Goal: Register for event/course

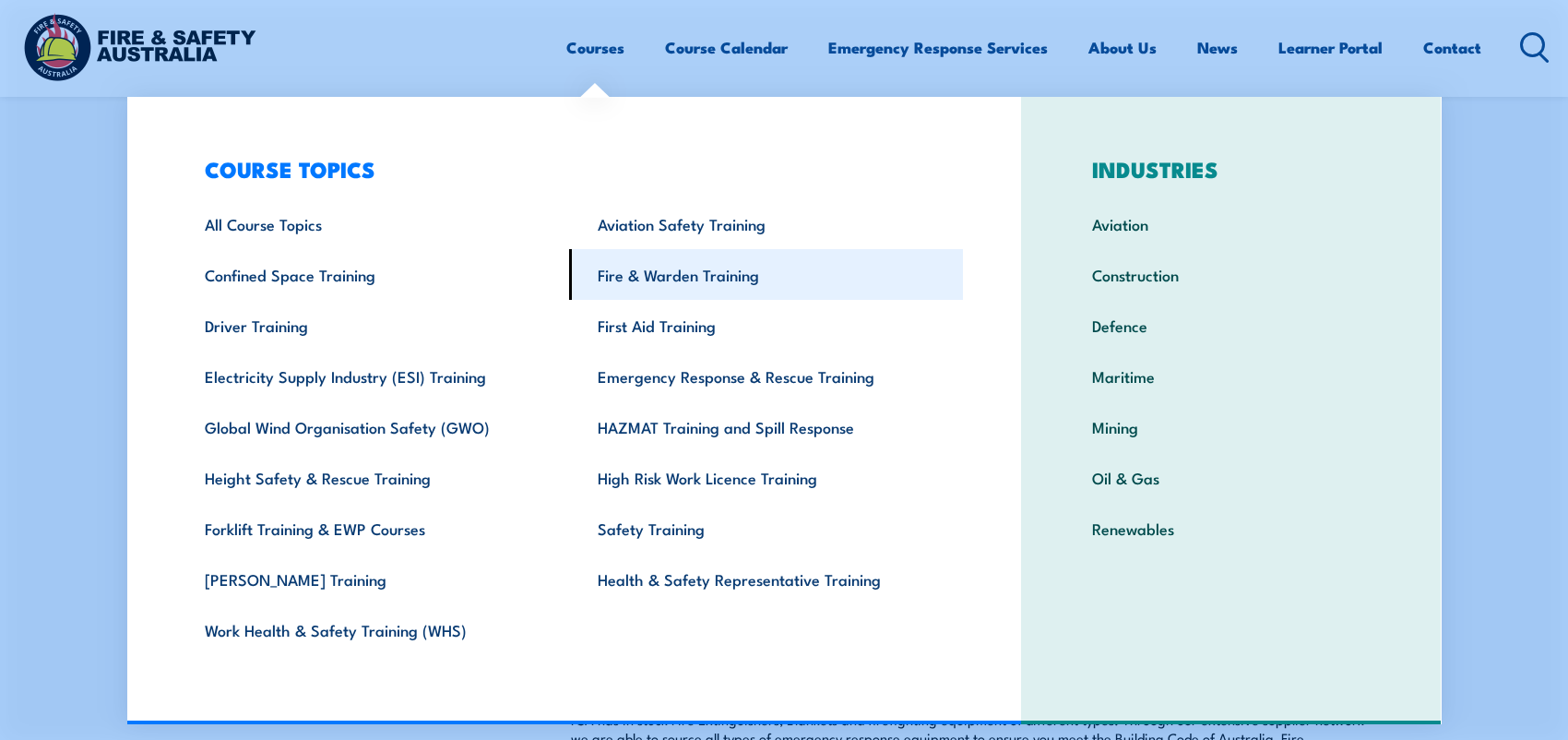
click at [662, 286] on link "Fire & Warden Training" at bounding box center [766, 274] width 394 height 50
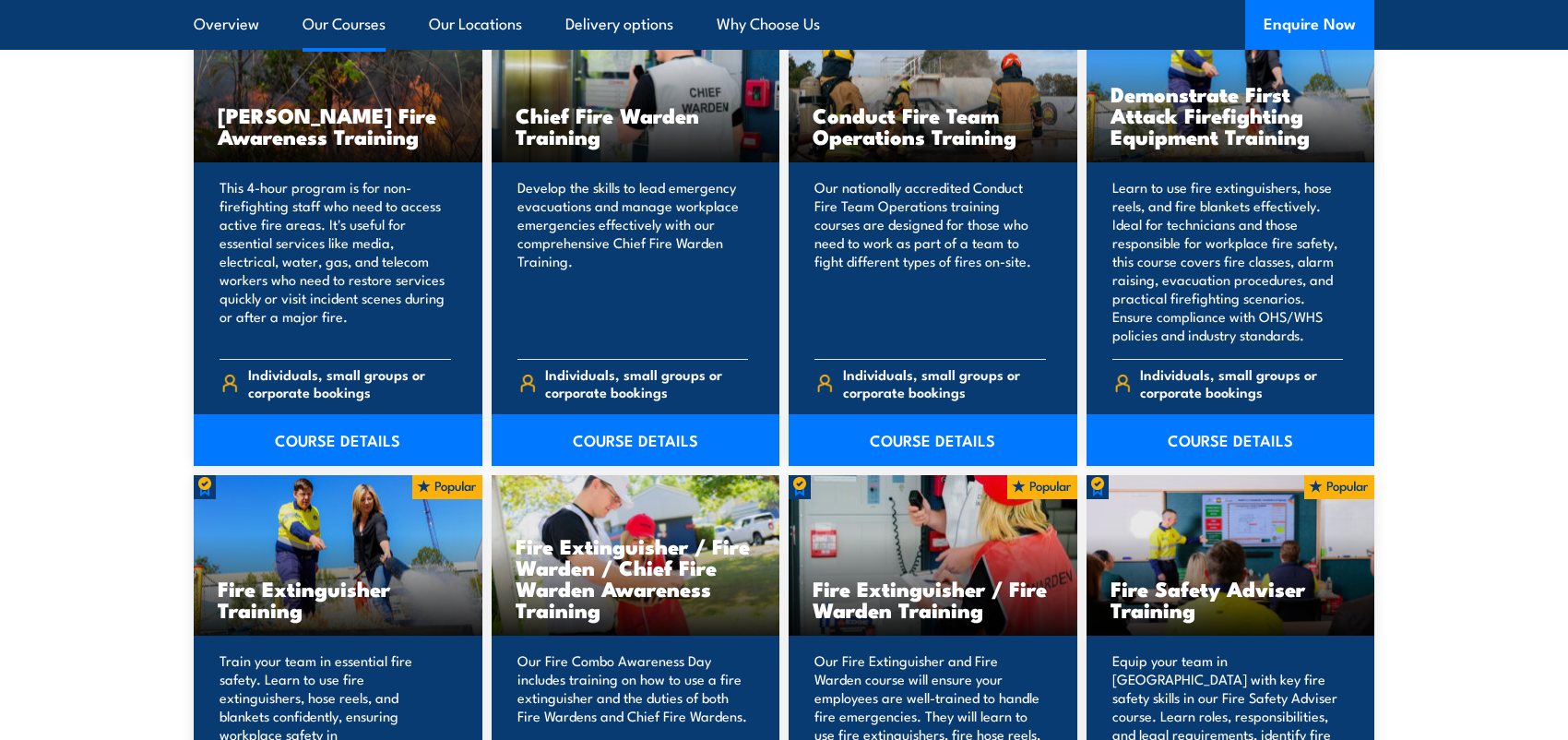
scroll to position [1568, 0]
click at [1211, 435] on link "COURSE DETAILS" at bounding box center [1230, 439] width 288 height 51
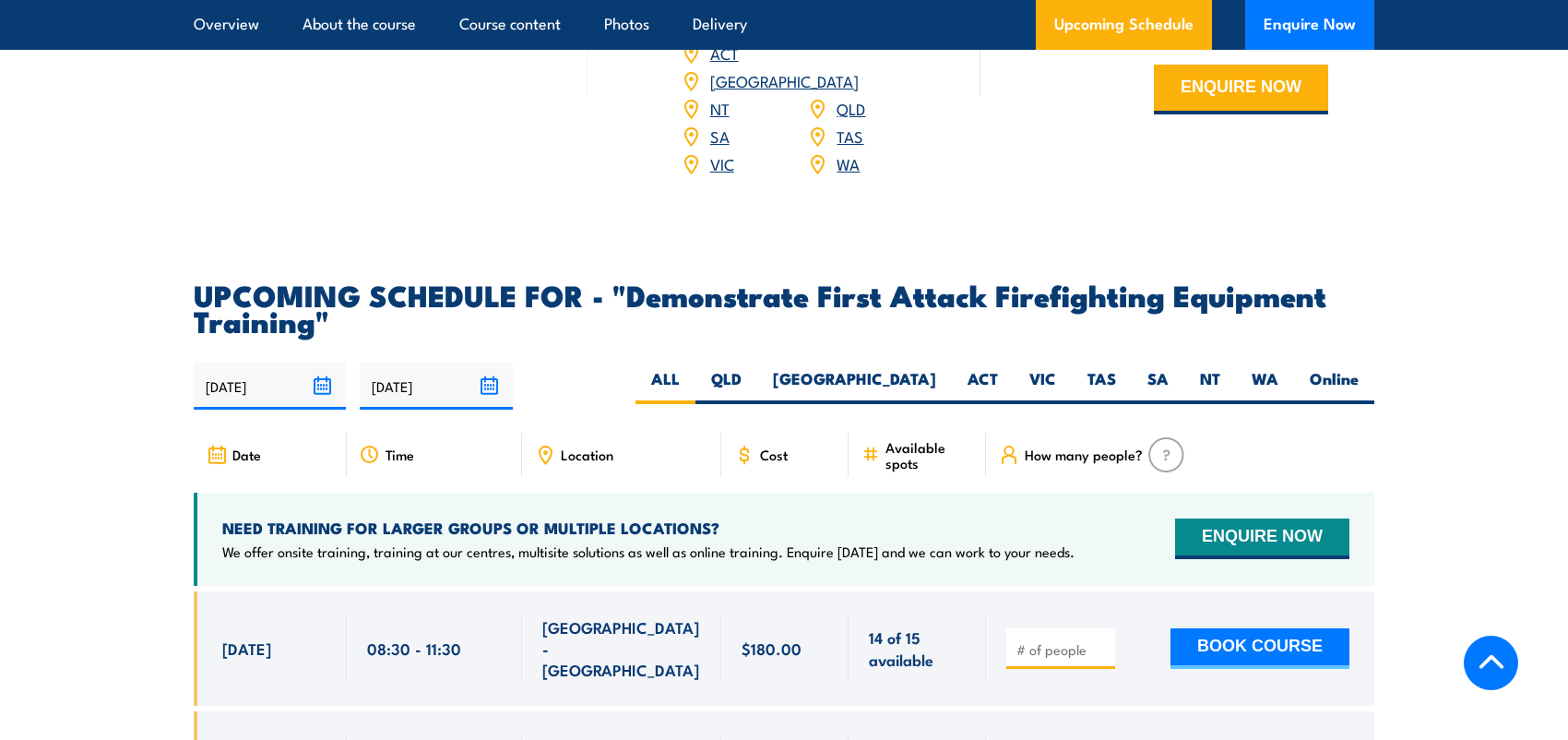
scroll to position [3136, 0]
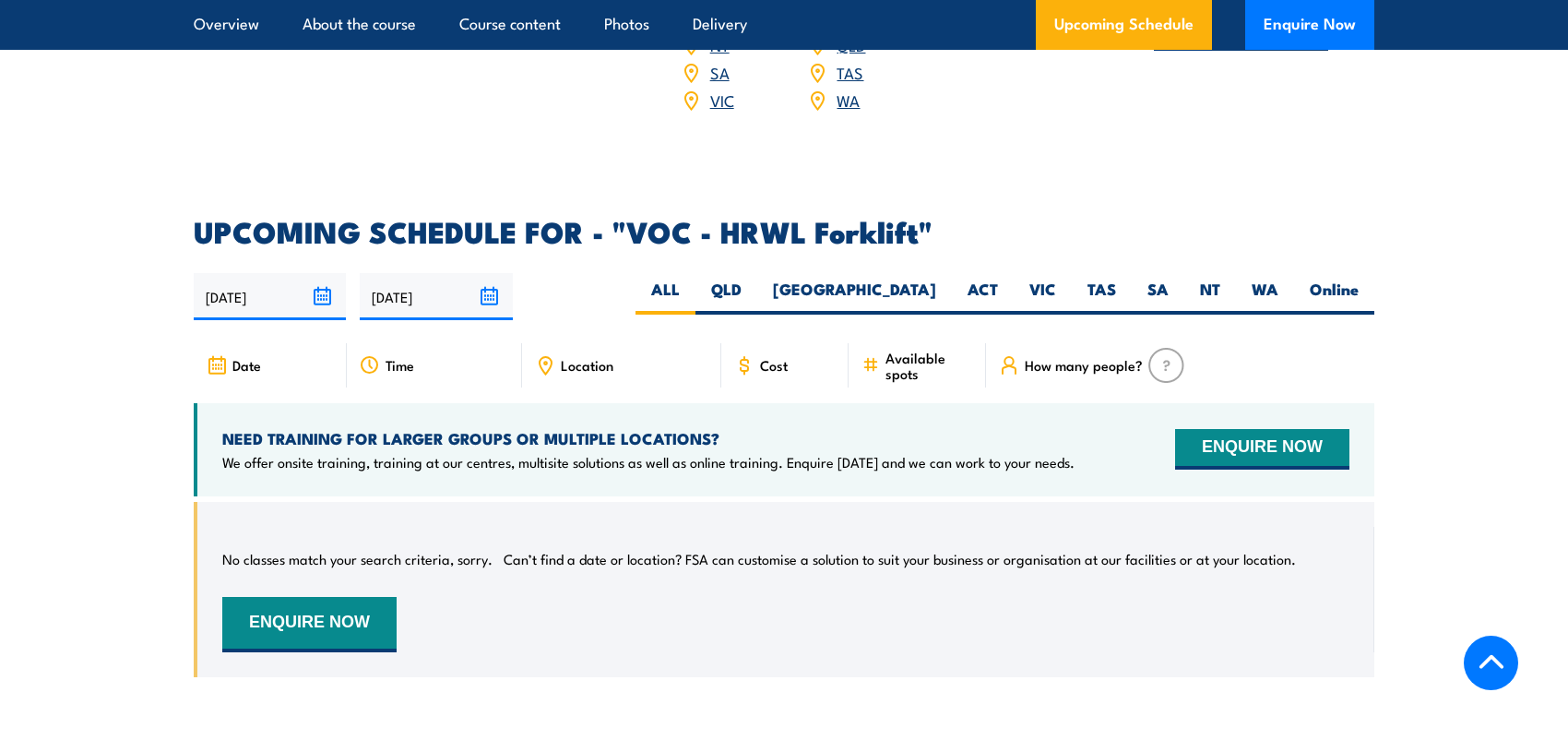
scroll to position [2675, 0]
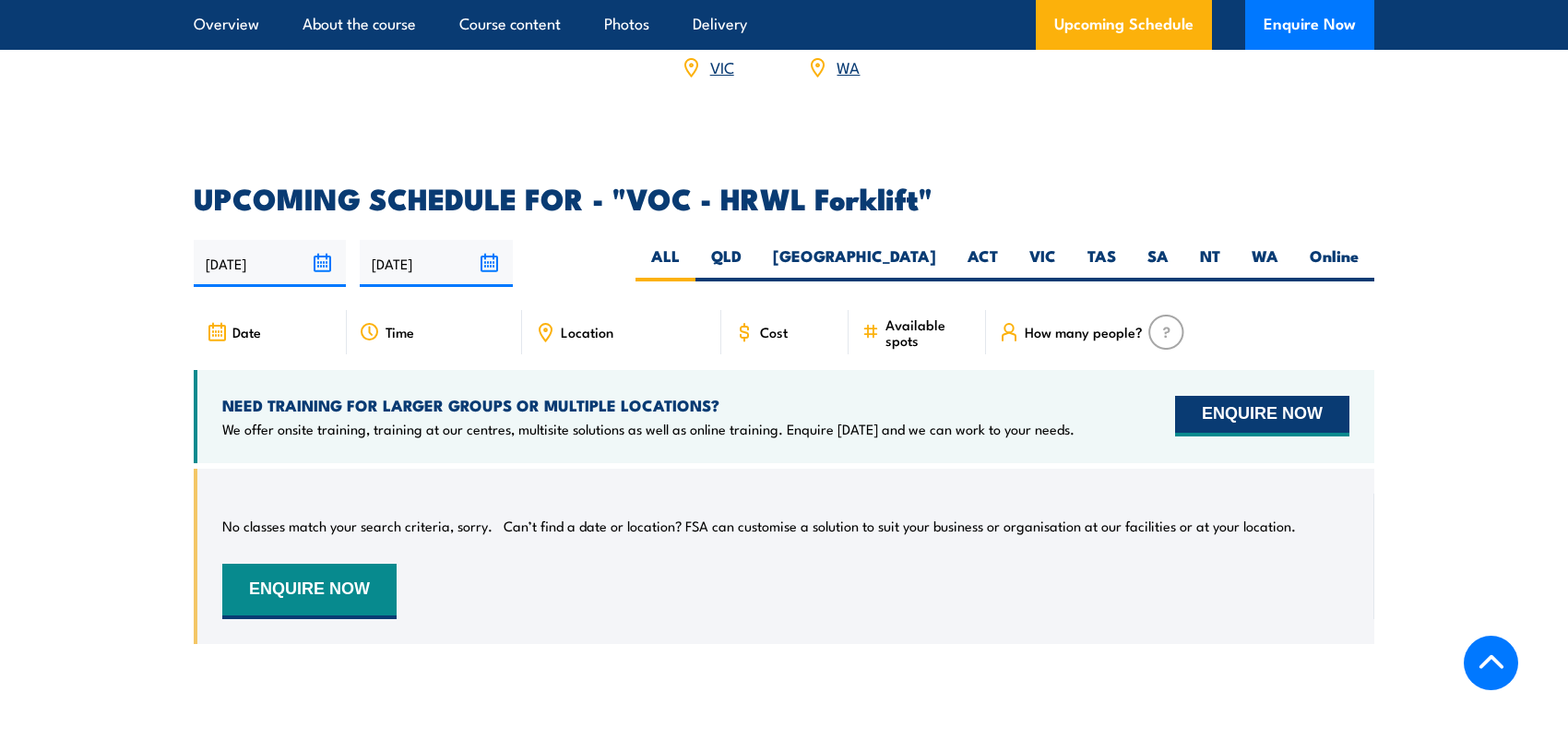
click at [1245, 396] on button "ENQUIRE NOW" at bounding box center [1263, 416] width 175 height 41
click at [772, 324] on span "Cost" at bounding box center [773, 331] width 28 height 16
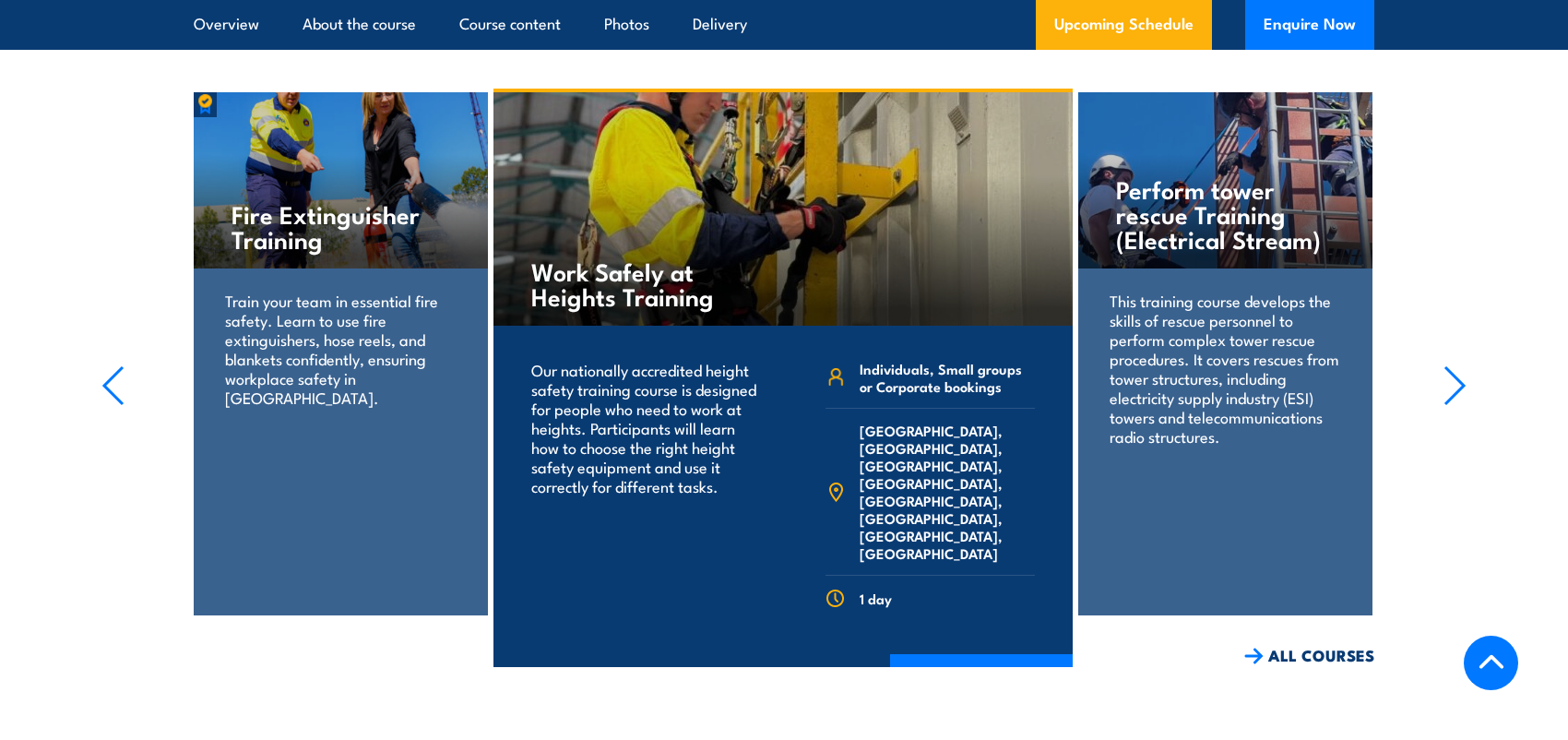
scroll to position [3321, 0]
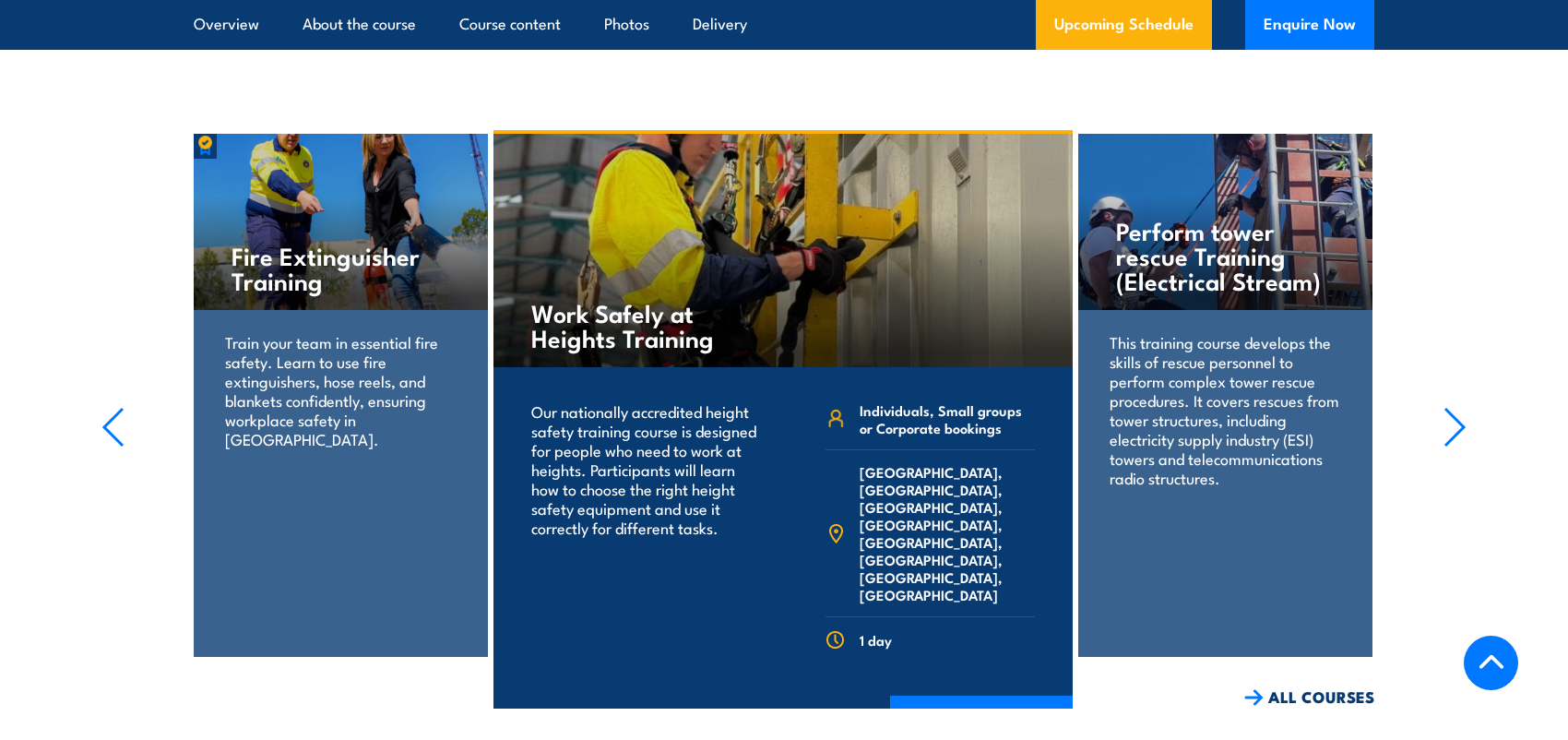
click at [1457, 407] on icon "button" at bounding box center [1455, 427] width 23 height 41
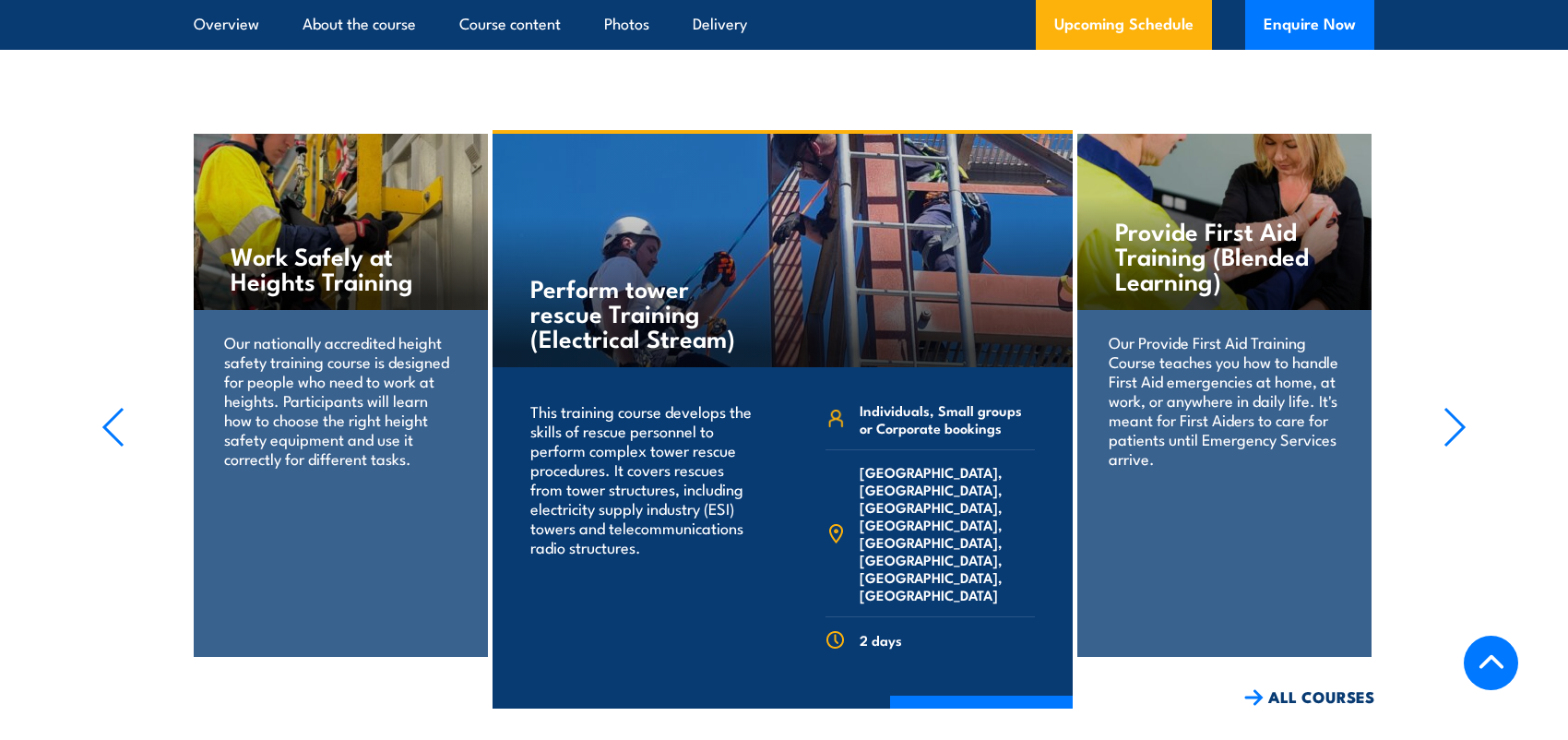
click at [1457, 407] on icon "button" at bounding box center [1455, 427] width 23 height 41
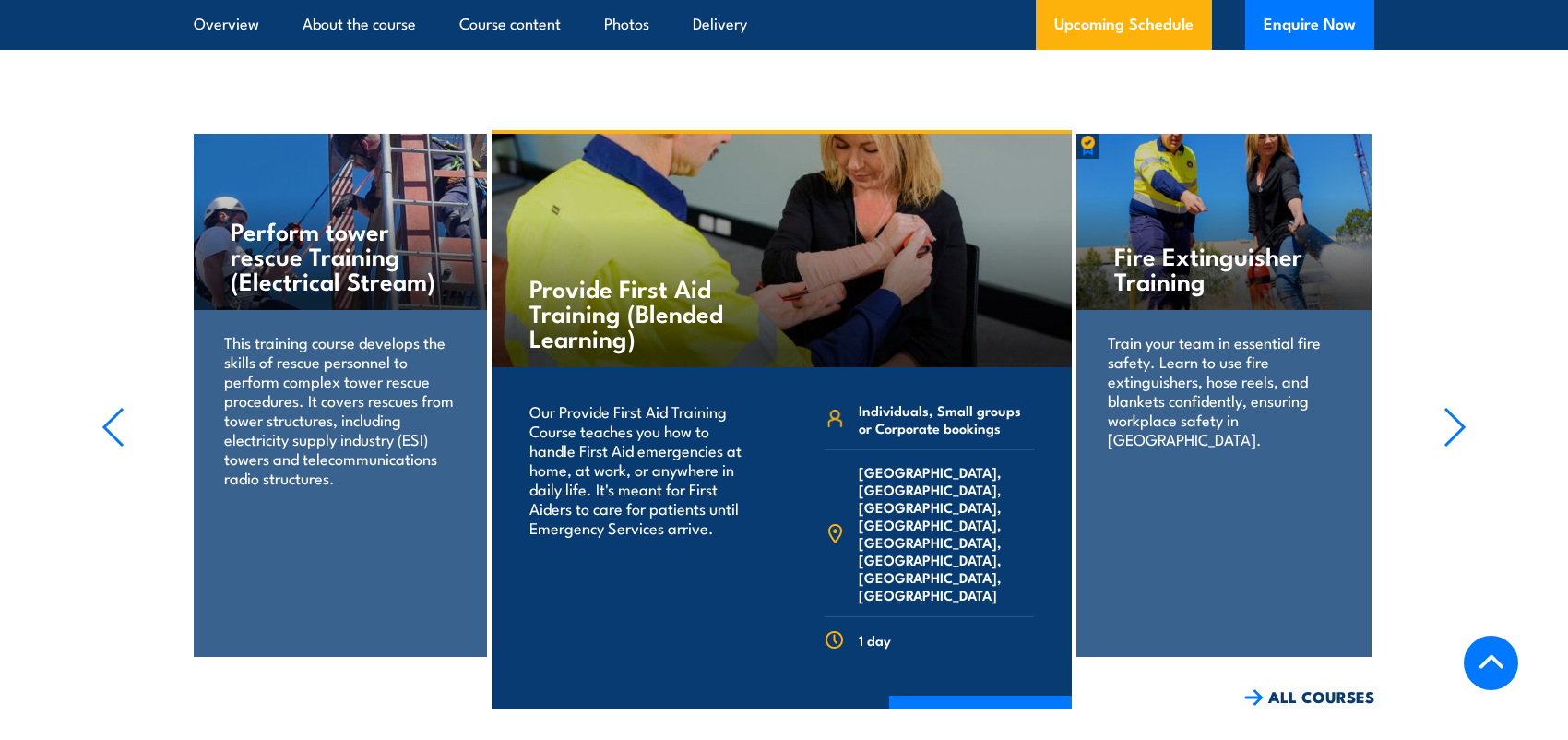
click at [1457, 407] on icon "button" at bounding box center [1455, 427] width 23 height 41
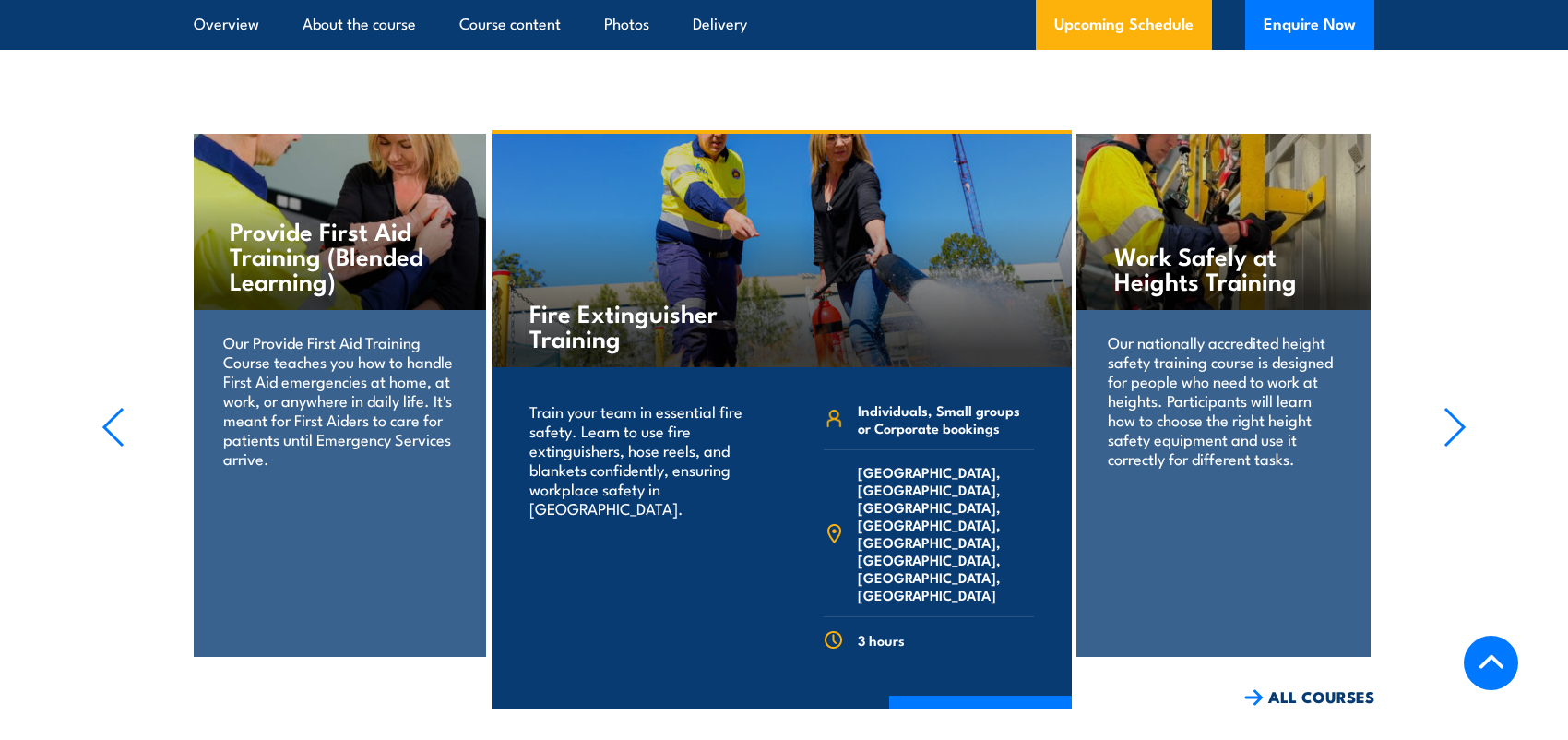
click at [1457, 407] on icon "button" at bounding box center [1455, 427] width 23 height 41
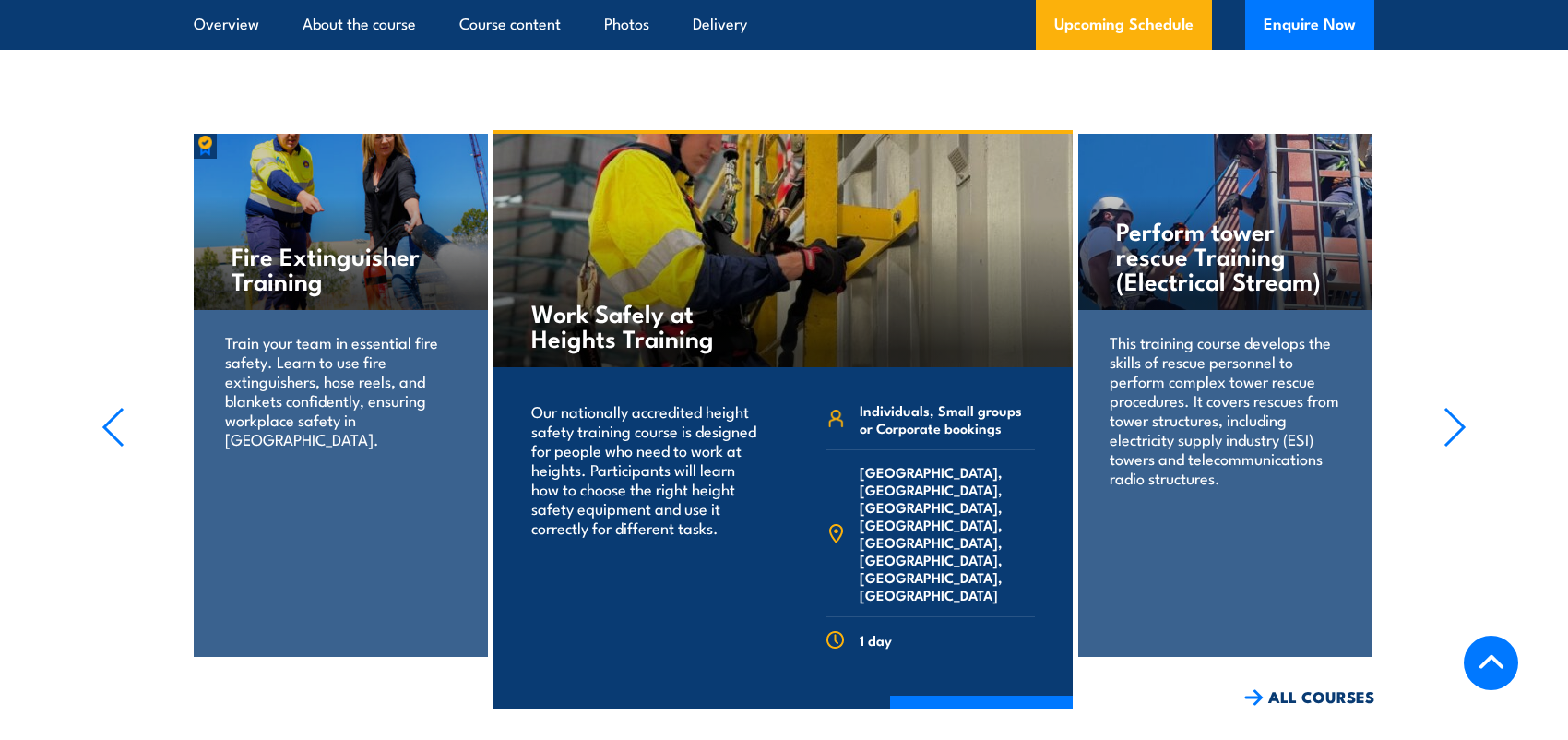
click at [1457, 407] on icon "button" at bounding box center [1455, 427] width 23 height 41
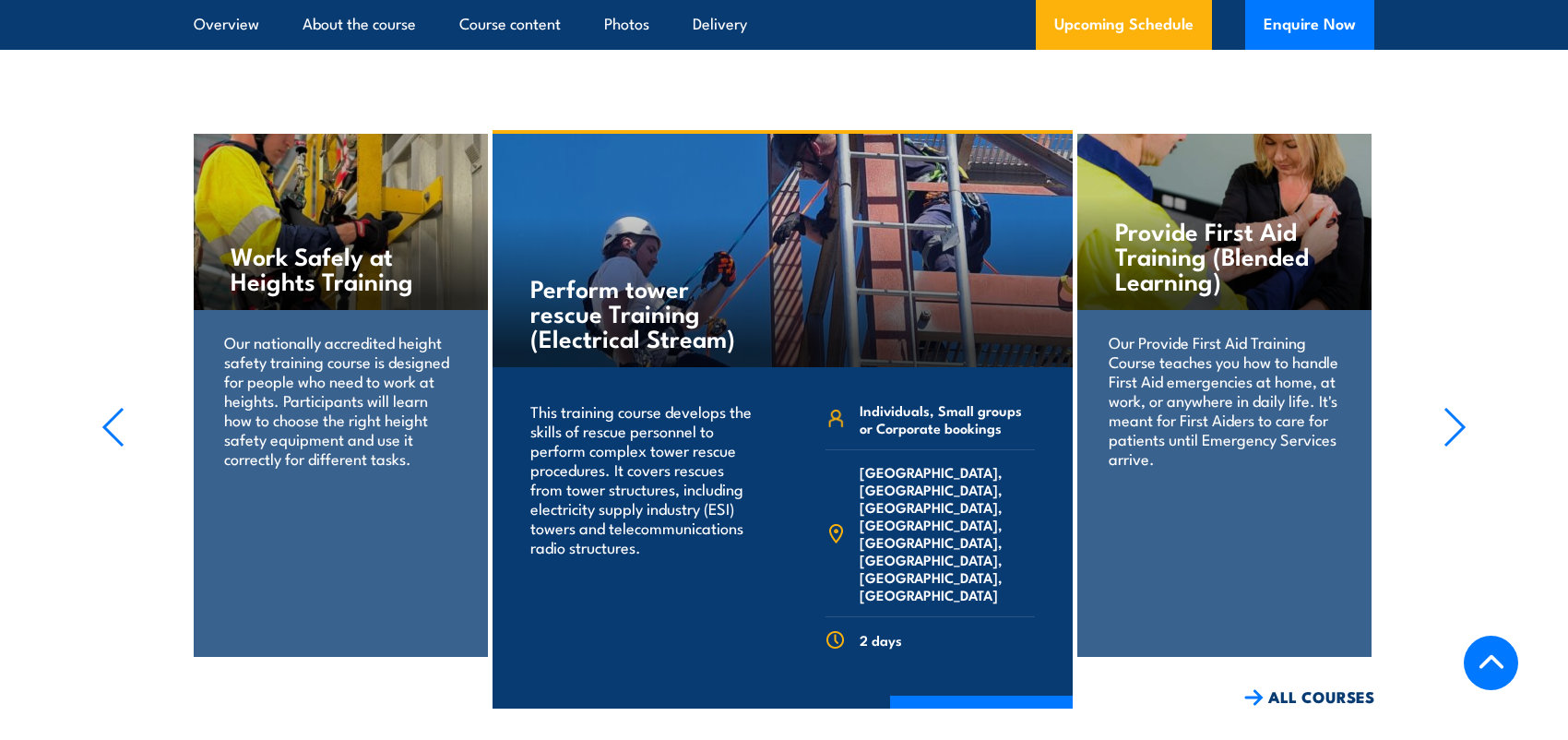
click at [1457, 407] on icon "button" at bounding box center [1455, 427] width 23 height 41
